Goal: Navigation & Orientation: Find specific page/section

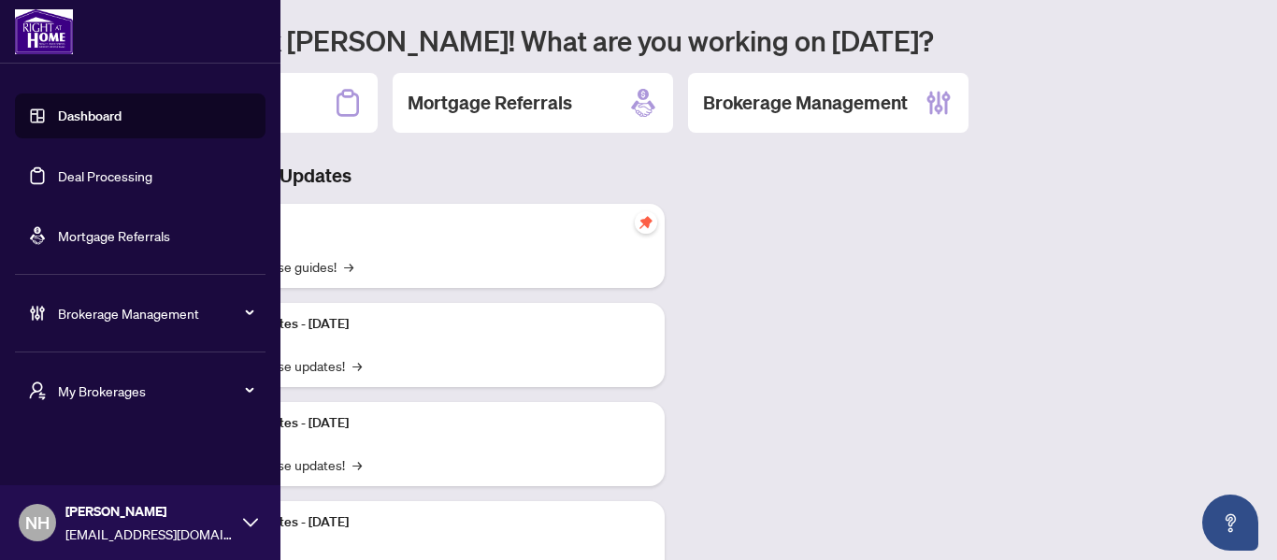
click at [199, 393] on span "My Brokerages" at bounding box center [155, 390] width 194 height 21
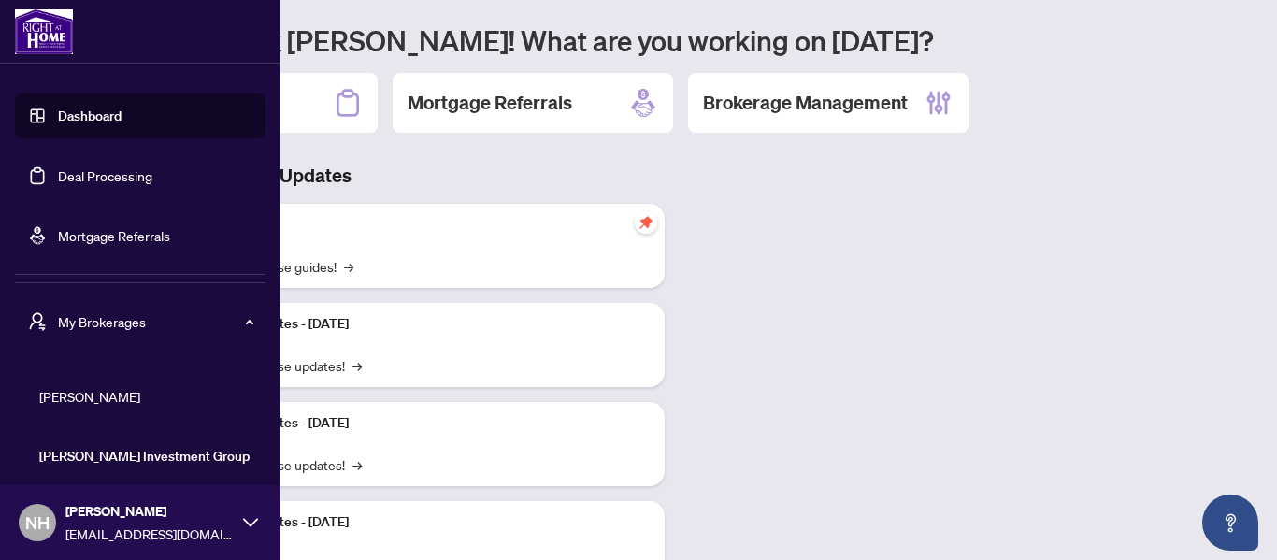
click at [116, 394] on span "[PERSON_NAME]" at bounding box center [145, 396] width 213 height 21
